Goal: Find specific page/section

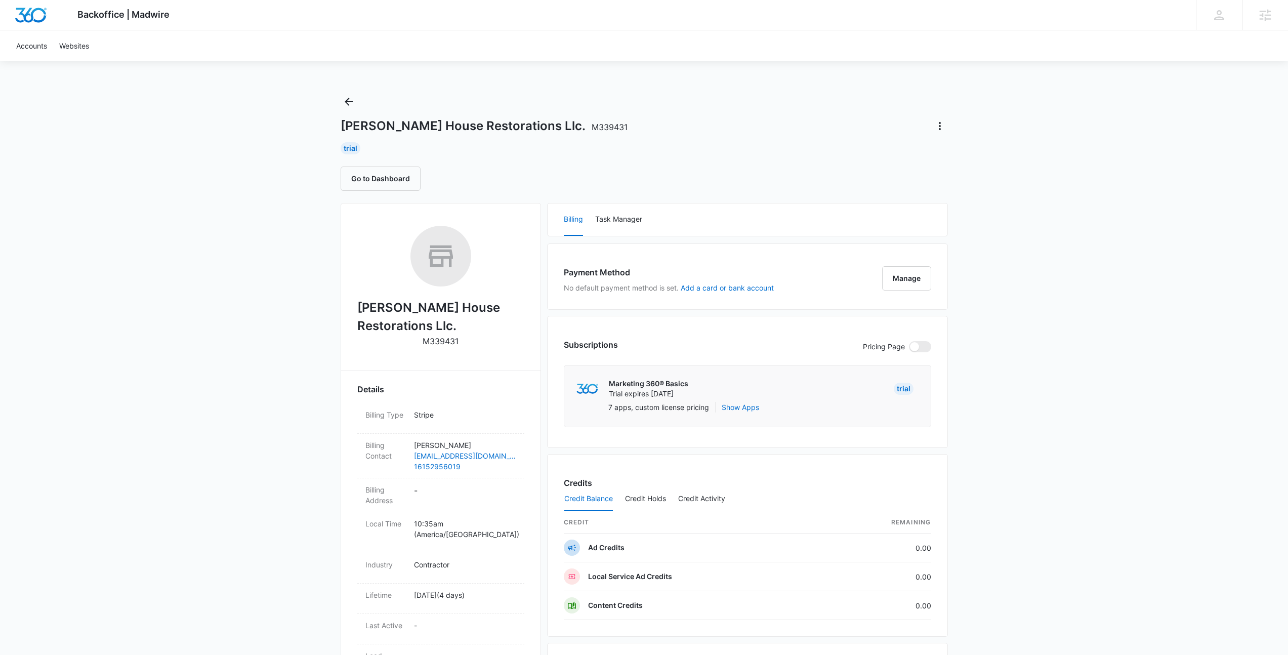
click at [454, 124] on h1 "[PERSON_NAME] House Restorations Llc. M339431" at bounding box center [483, 125] width 287 height 15
copy h1 "Restorations"
click at [345, 100] on icon "Back" at bounding box center [349, 102] width 12 height 12
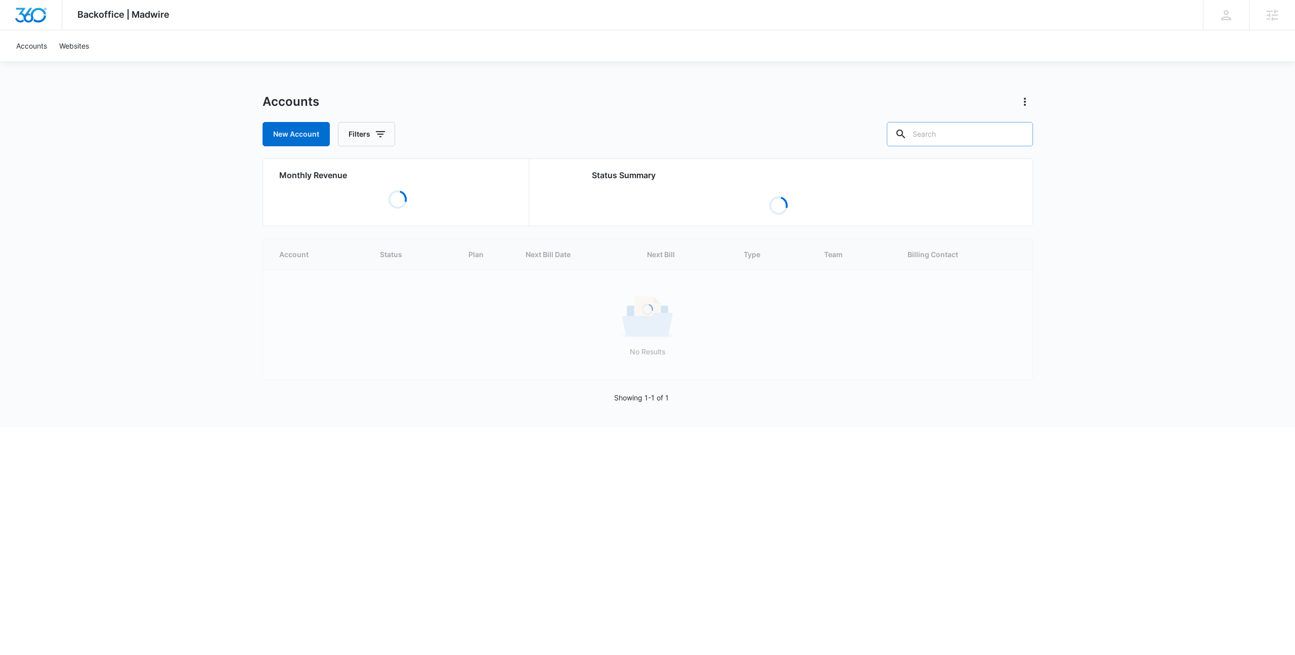
click at [962, 129] on input "text" at bounding box center [960, 134] width 146 height 24
paste input "Restorations"
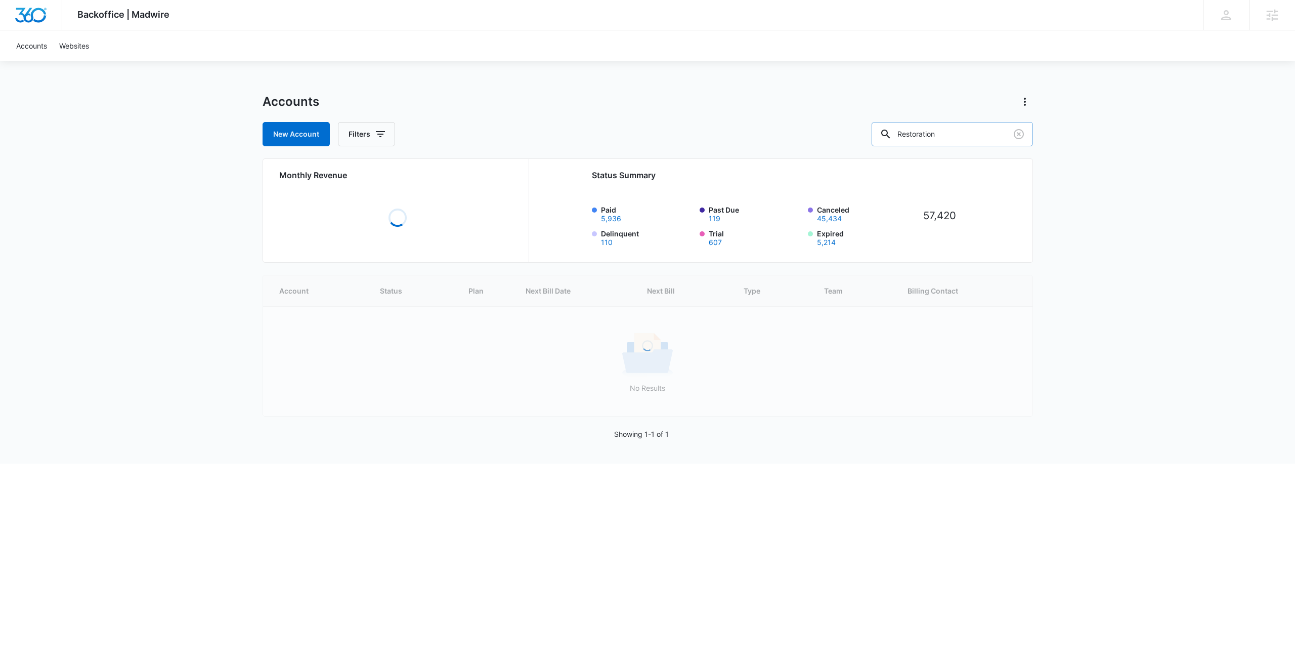
type input "Restoration"
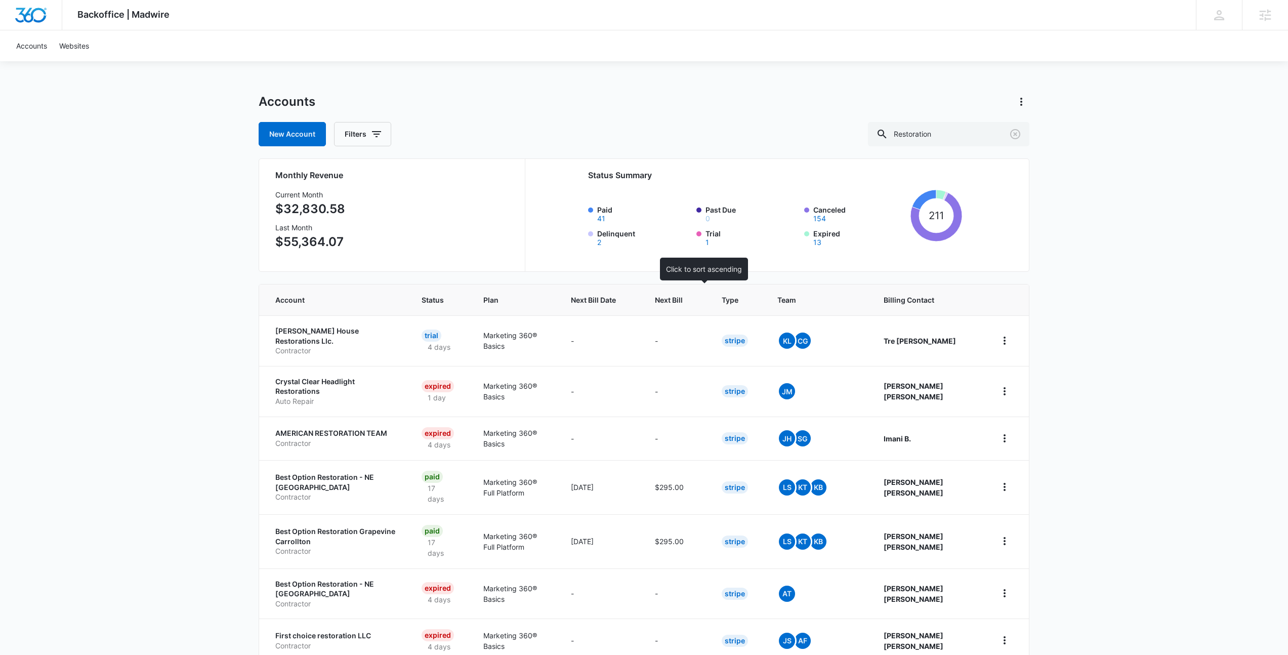
click at [696, 306] on th "Next Bill" at bounding box center [676, 299] width 67 height 31
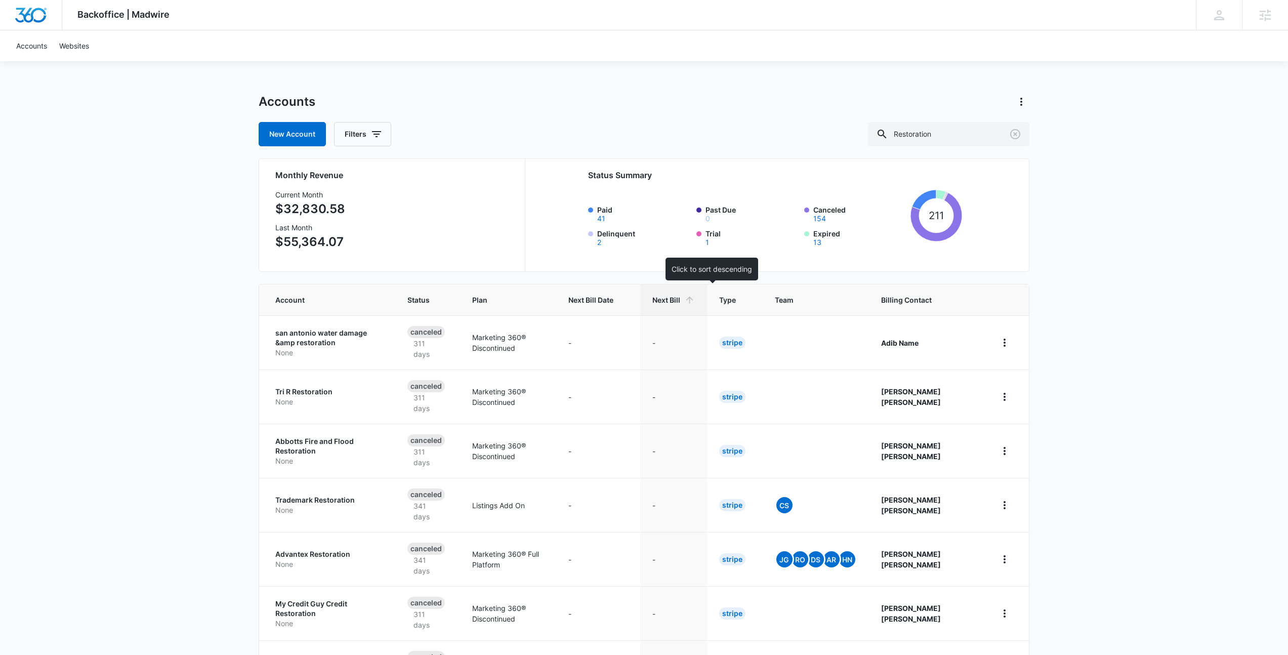
click at [680, 304] on span "Next Bill" at bounding box center [666, 299] width 28 height 11
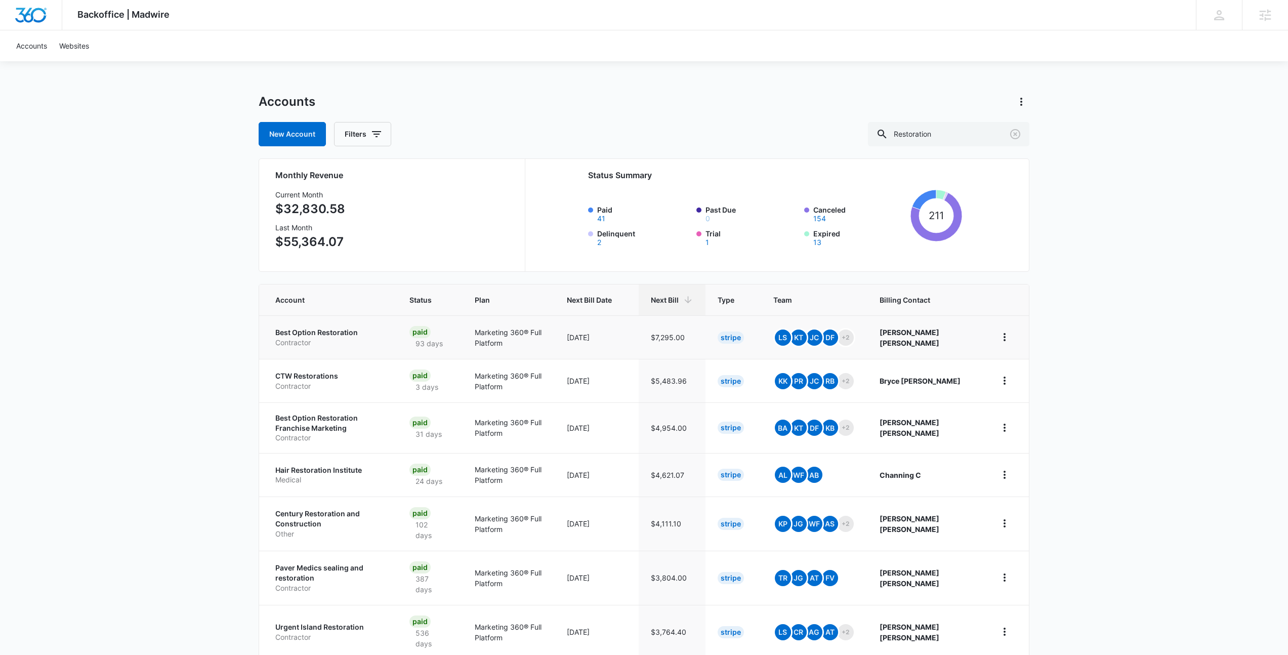
click at [334, 331] on p "Best Option Restoration" at bounding box center [330, 332] width 110 height 10
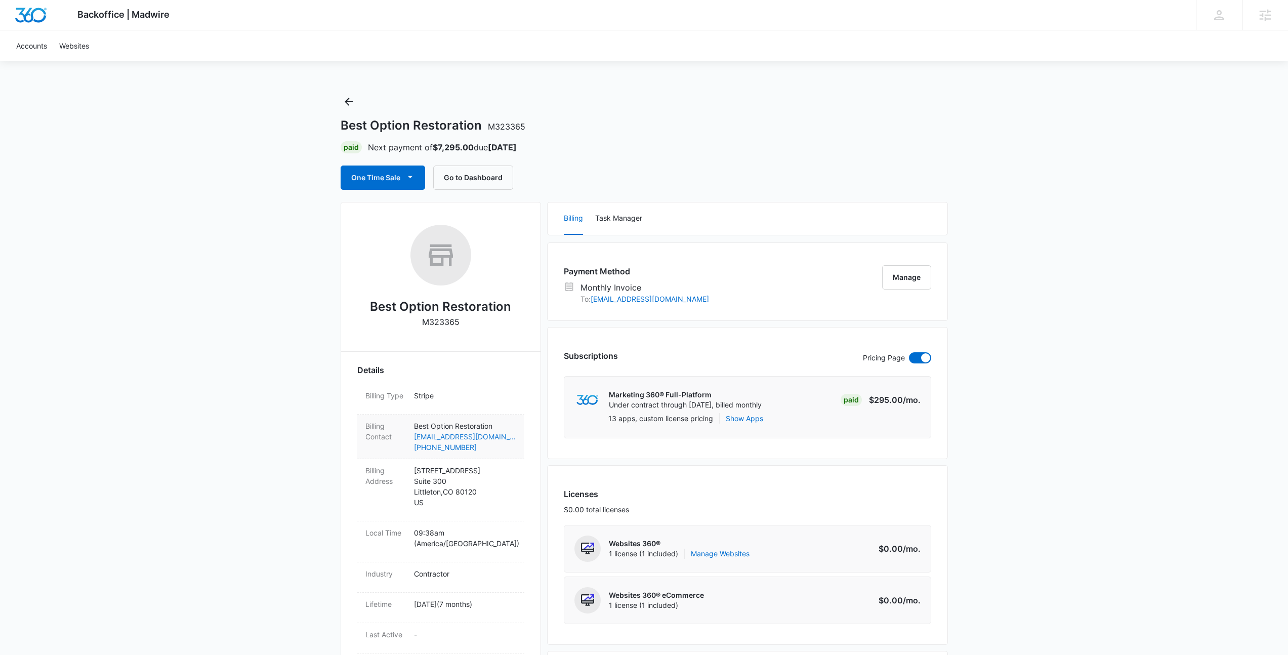
click at [477, 437] on link "[EMAIL_ADDRESS][DOMAIN_NAME]" at bounding box center [465, 436] width 102 height 11
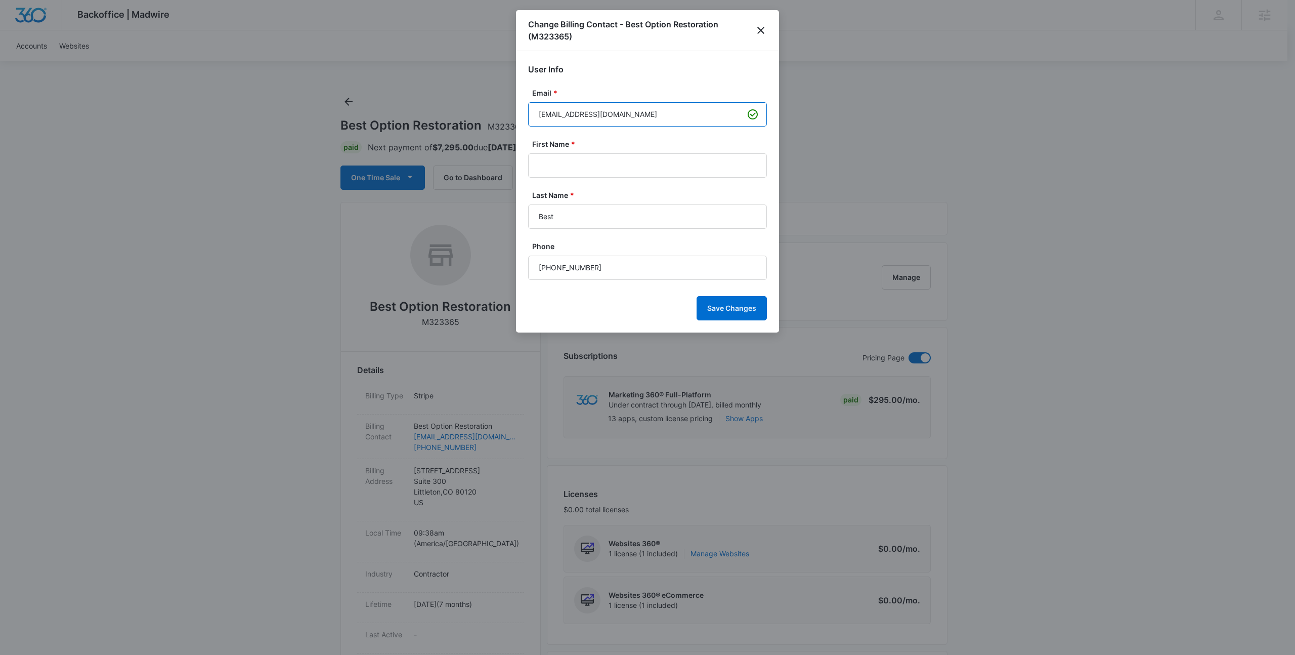
drag, startPoint x: 626, startPoint y: 113, endPoint x: 557, endPoint y: 125, distance: 70.9
click at [557, 125] on input "[EMAIL_ADDRESS][DOMAIN_NAME]" at bounding box center [647, 114] width 239 height 24
click at [762, 33] on icon "close" at bounding box center [761, 30] width 12 height 12
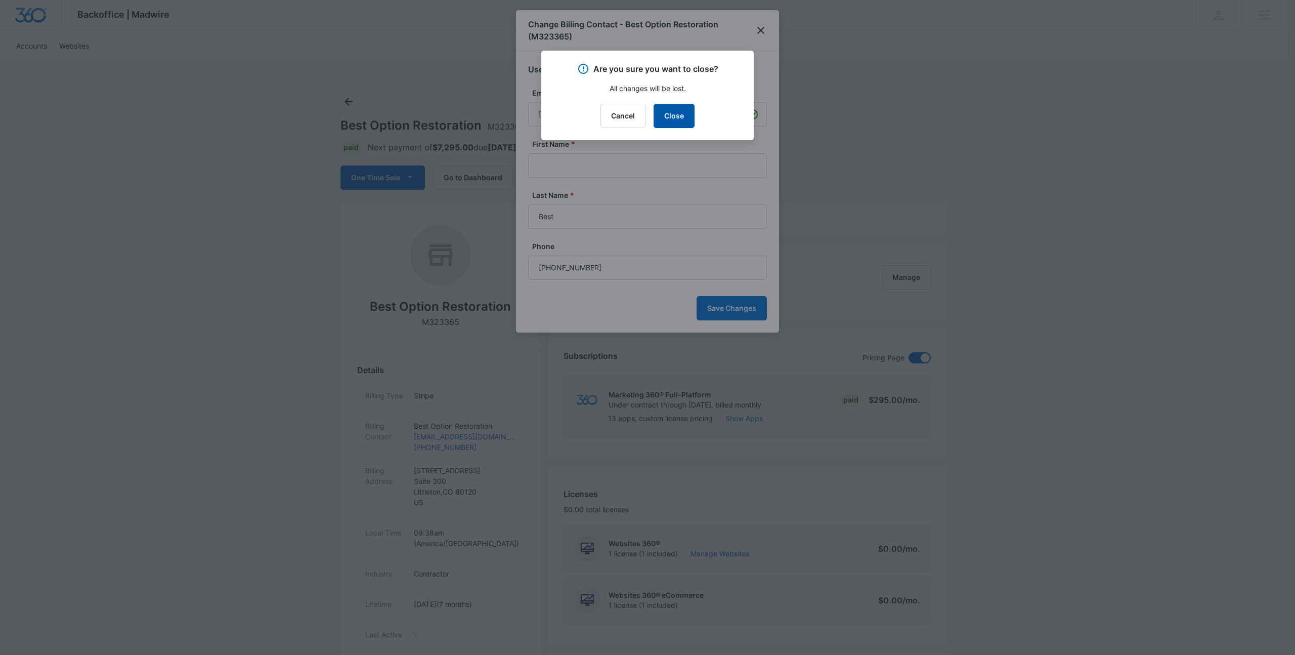
drag, startPoint x: 679, startPoint y: 112, endPoint x: 491, endPoint y: 22, distance: 208.9
click at [680, 112] on button "Close" at bounding box center [674, 116] width 41 height 24
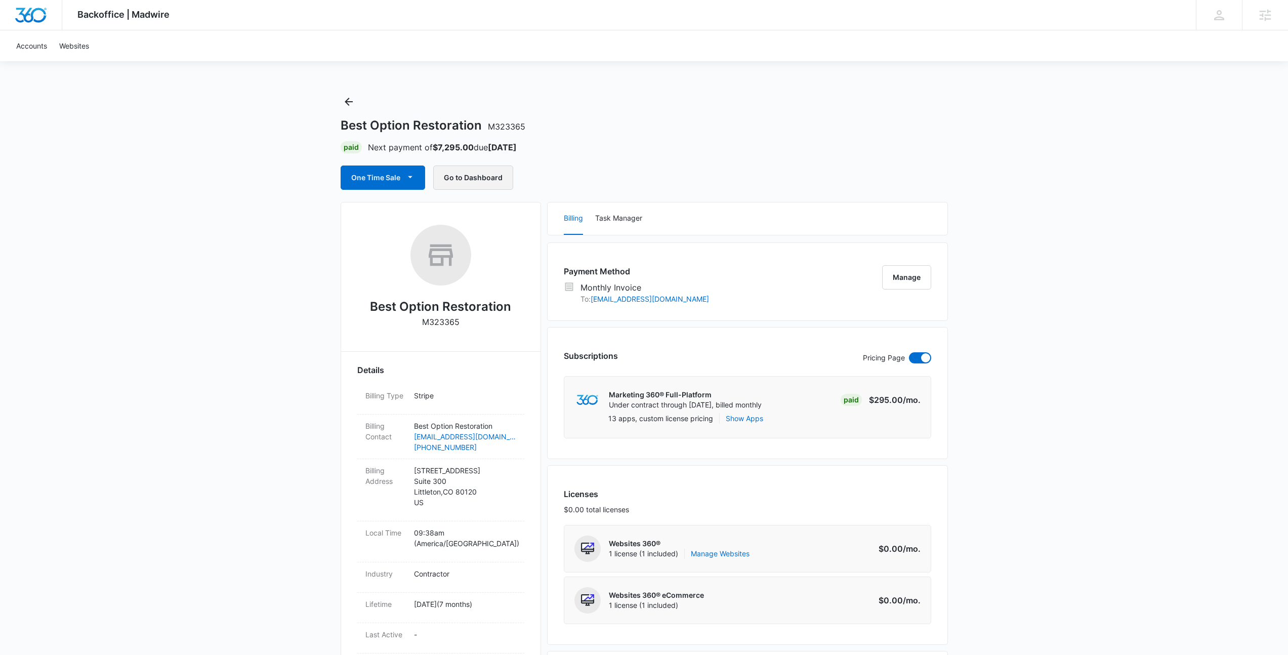
click at [473, 168] on button "Go to Dashboard" at bounding box center [473, 177] width 80 height 24
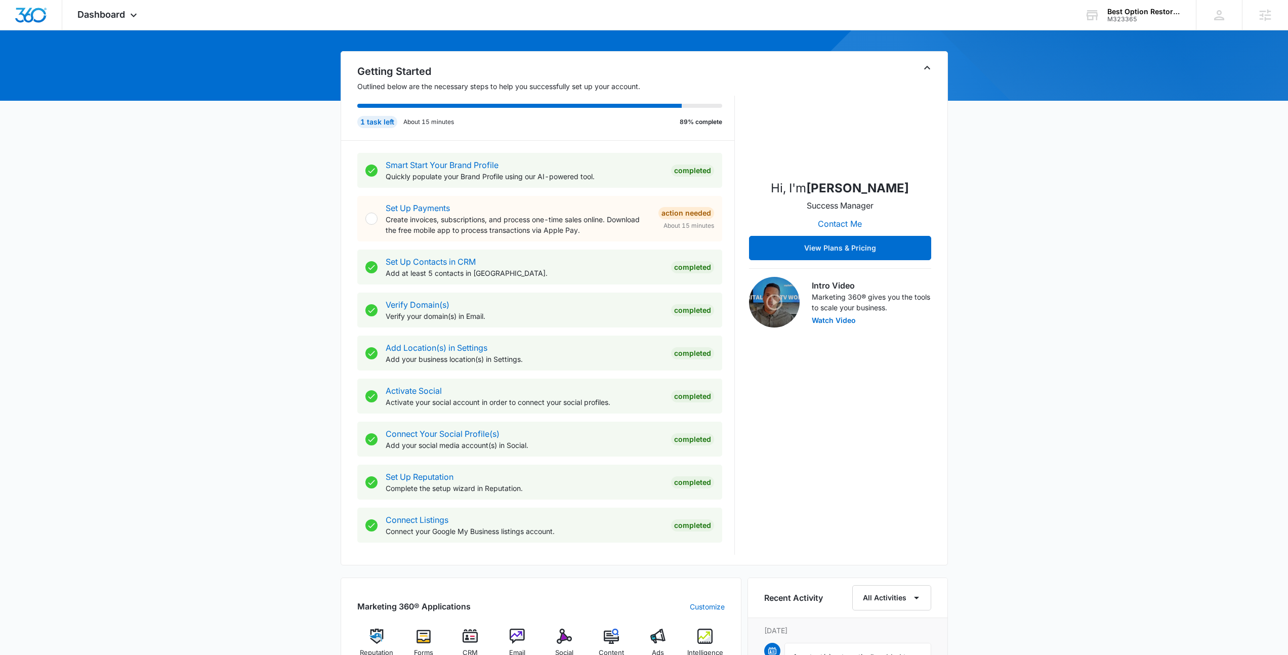
scroll to position [281, 0]
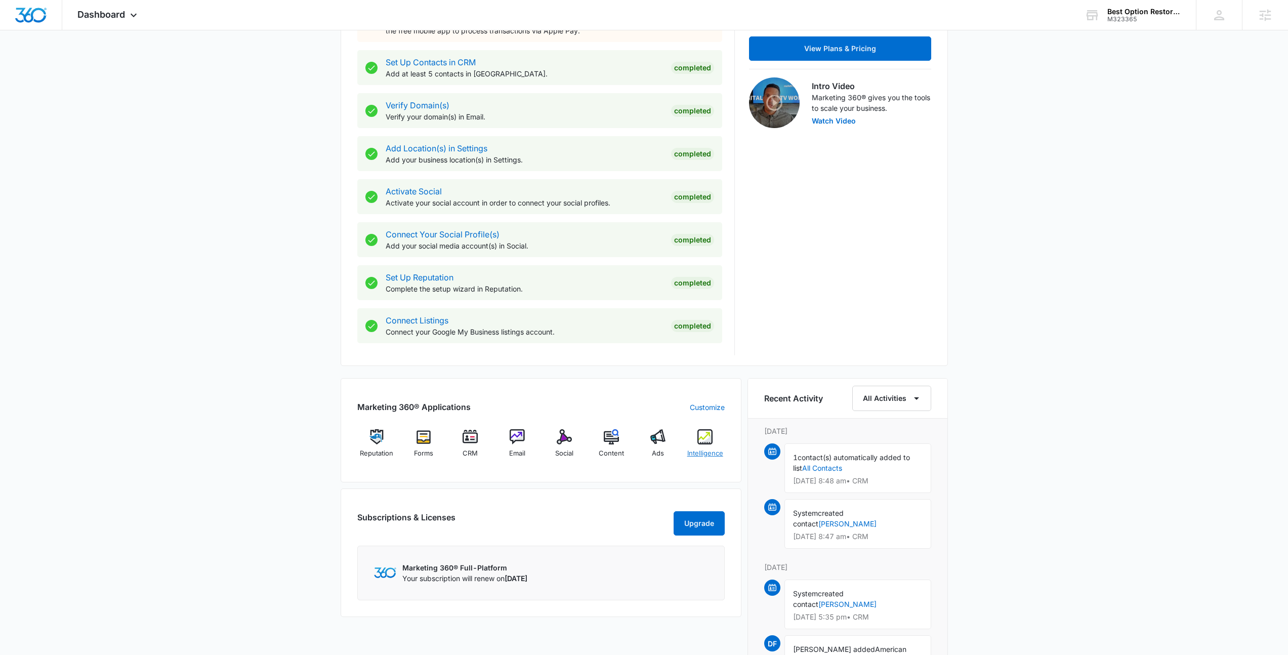
click at [696, 440] on div "Intelligence" at bounding box center [705, 447] width 39 height 36
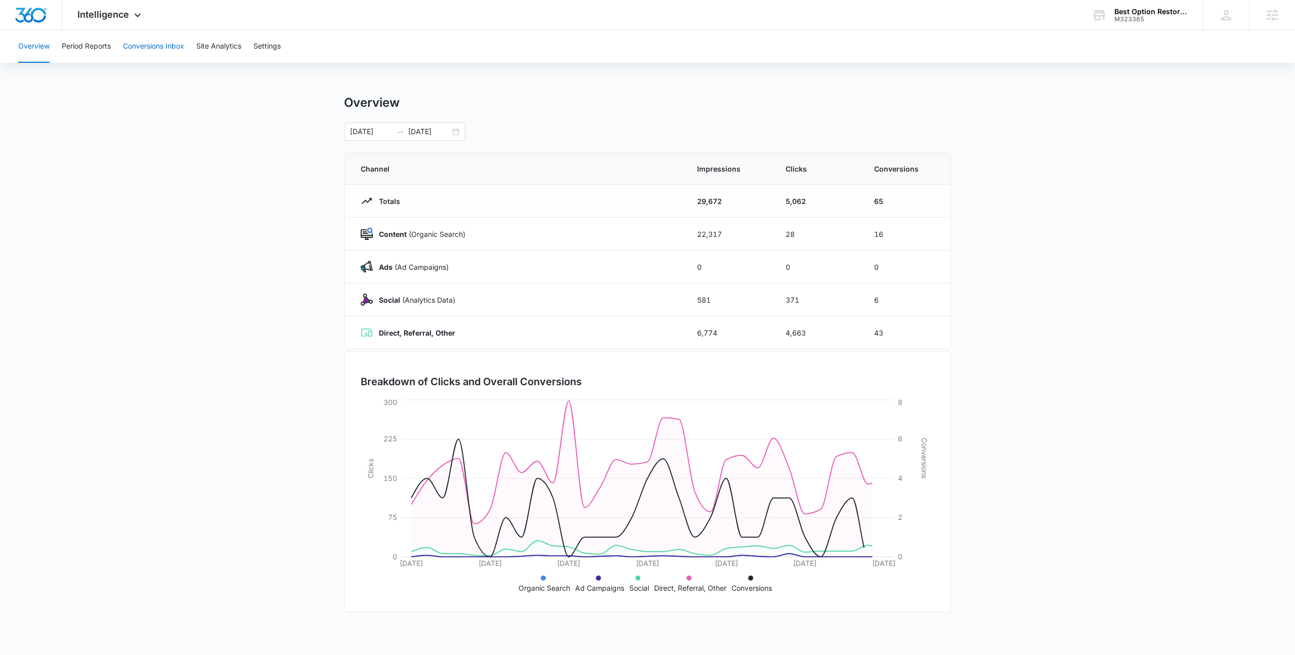
click at [159, 52] on button "Conversions Inbox" at bounding box center [153, 46] width 61 height 32
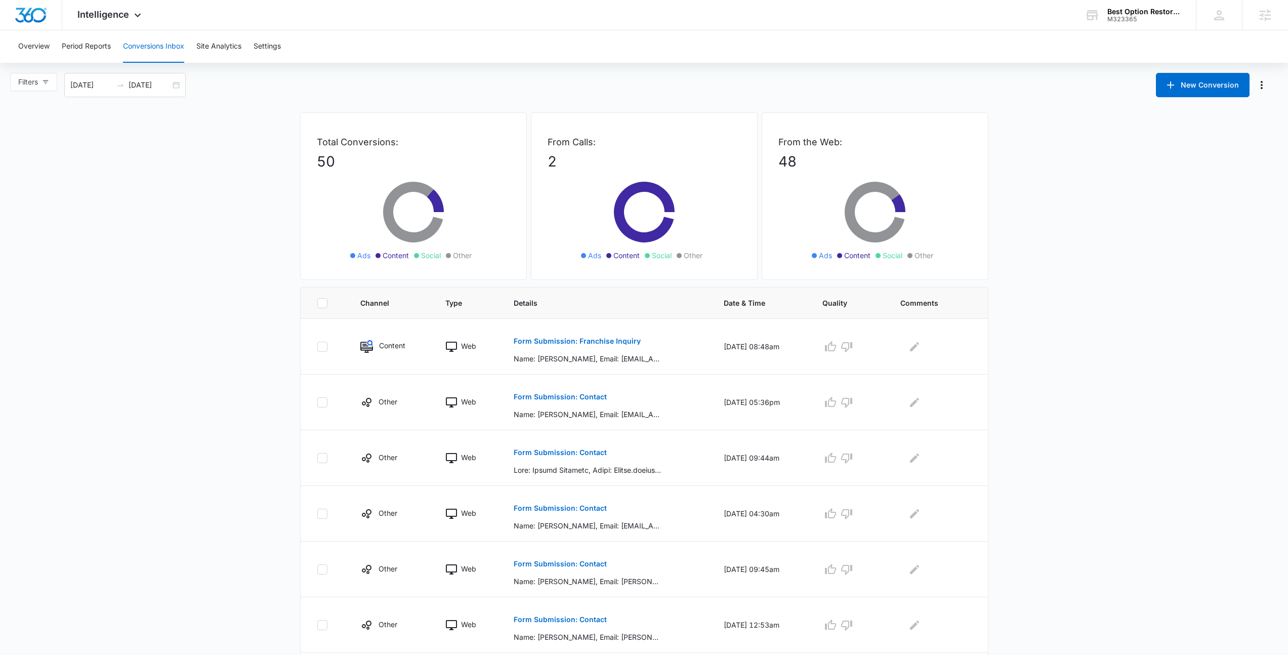
click at [51, 51] on div "Overview Period Reports Conversions Inbox Site Analytics Settings" at bounding box center [643, 46] width 1263 height 32
click at [36, 51] on button "Overview" at bounding box center [33, 46] width 31 height 32
